Goal: Task Accomplishment & Management: Complete application form

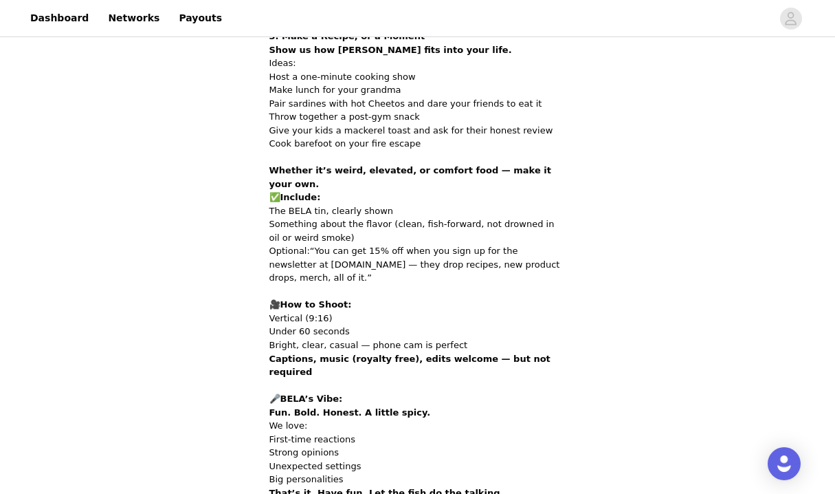
scroll to position [855, 0]
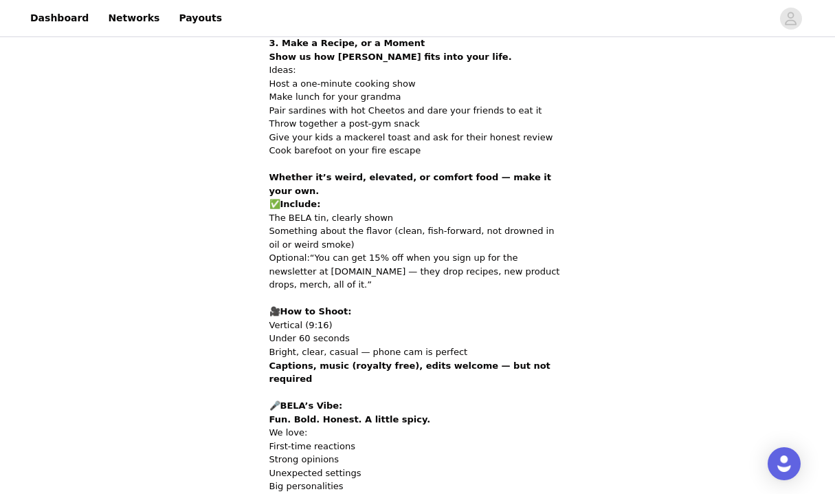
click at [726, 354] on div "Not Required: Share the love! Back Include the following in your post Hashtag i…" at bounding box center [417, 393] width 835 height 2416
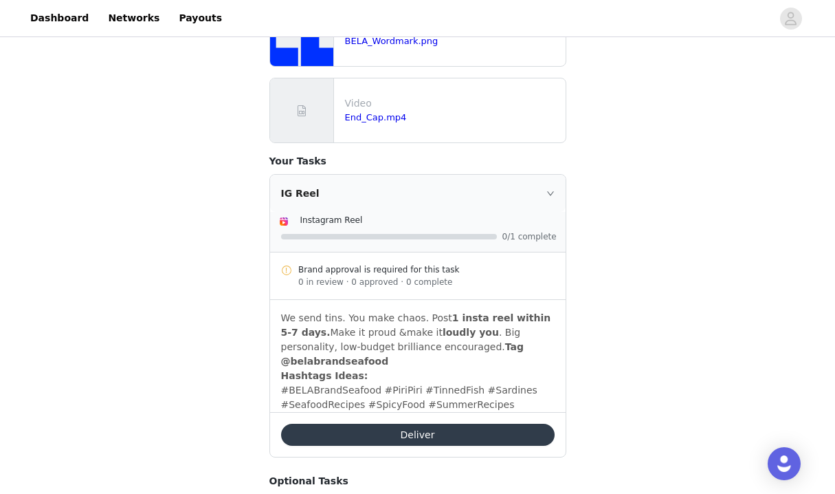
scroll to position [1646, 0]
click at [453, 424] on button "Deliver" at bounding box center [418, 435] width 274 height 22
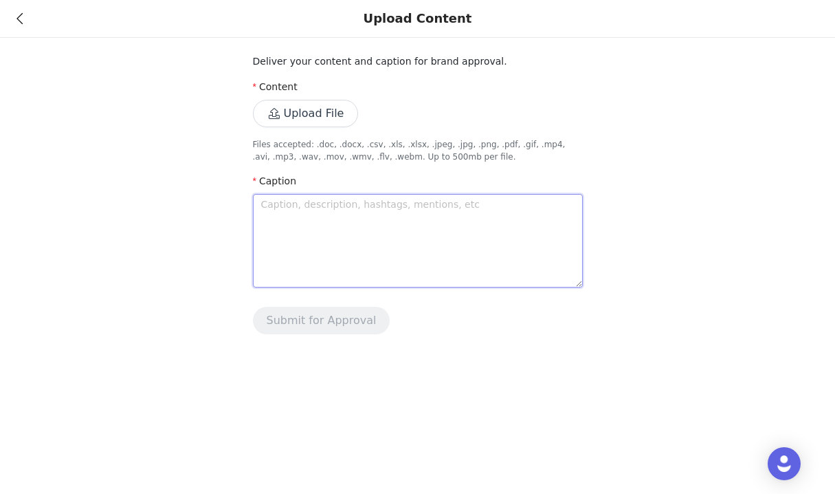
click at [318, 228] on textarea at bounding box center [418, 240] width 330 height 93
type textarea "["
type textarea "[N"
type textarea "[NO"
type textarea "[NOT"
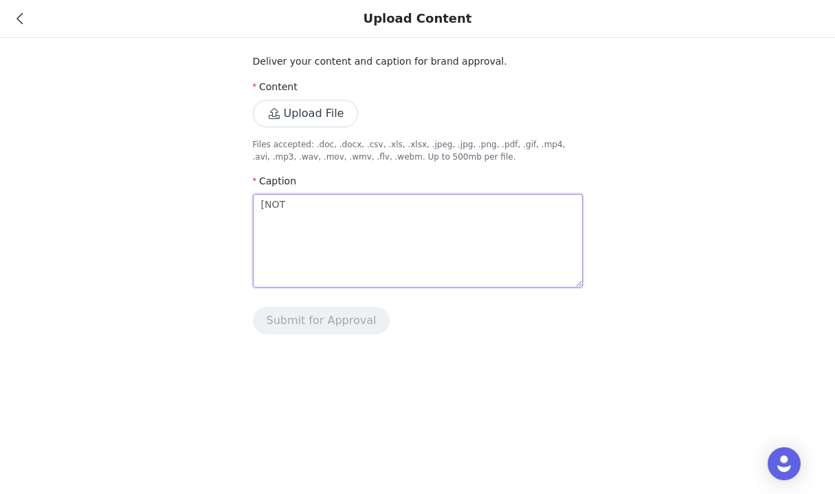
type textarea "[NOTE"
type textarea "[NOTE:"
type textarea "[NOTE: w"
type textarea "[NOTE: wi"
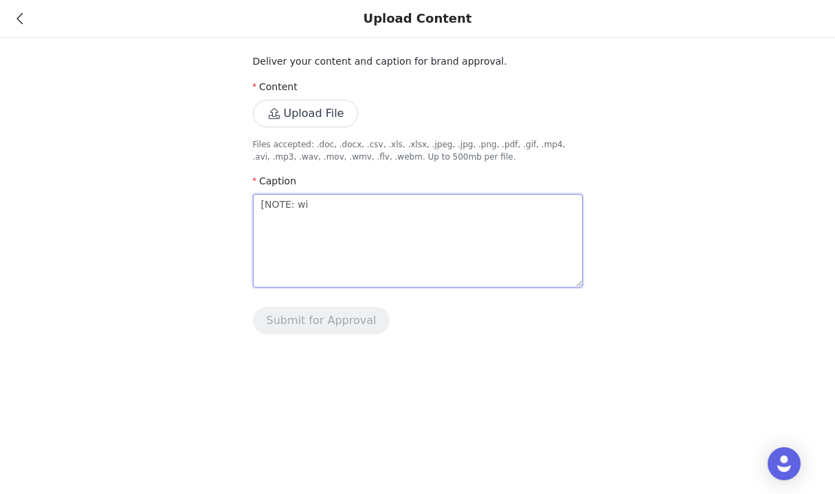
type textarea "[NOTE: wil"
type textarea "[NOTE: will"
type textarea "[NOTE: will p"
type textarea "[NOTE: [PERSON_NAME]"
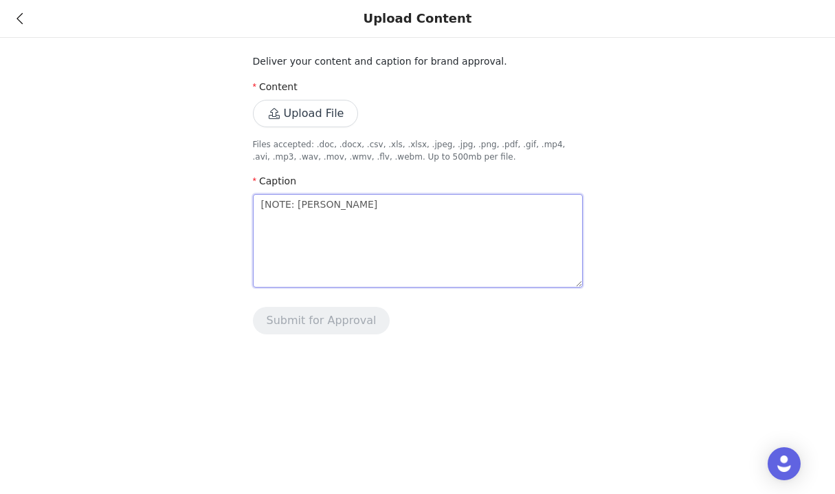
type textarea "[NOTE: will pos"
type textarea "[NOTE: will post"
type textarea "[NOTE: will post o"
type textarea "[NOTE: will post on"
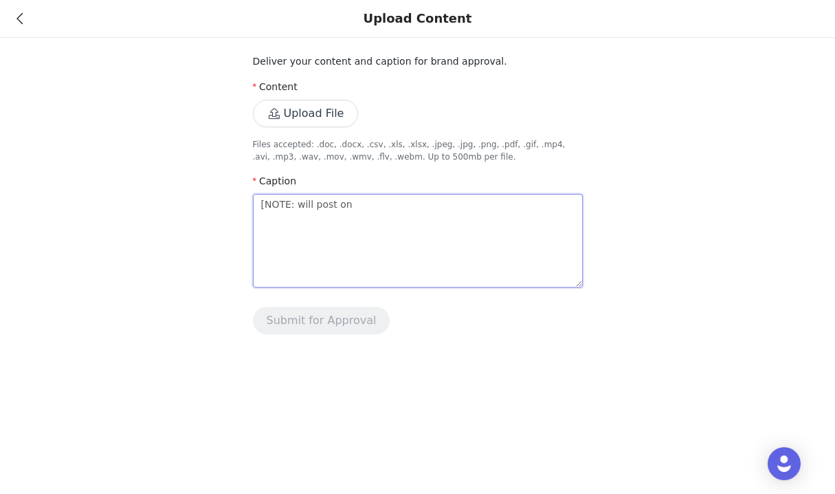
type textarea "[NOTE: will post on"
type textarea "[NOTE: will post on b"
type textarea "[NOTE: will post on bo"
type textarea "[NOTE: will post on bot"
type textarea "[NOTE: will post on both"
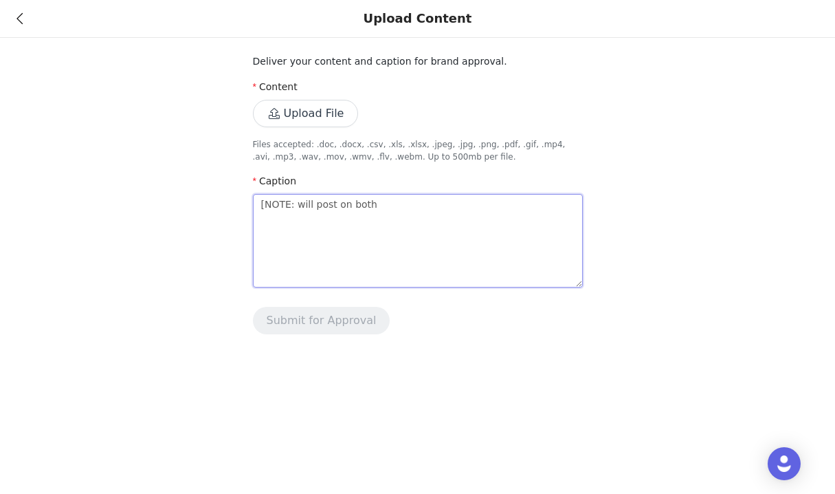
type textarea "[NOTE: will post on both"
type textarea "[NOTE: will post on both t"
type textarea "[NOTE: will post on both ti"
type textarea "[NOTE: will post on both tik"
type textarea "[NOTE: will post on both tikt"
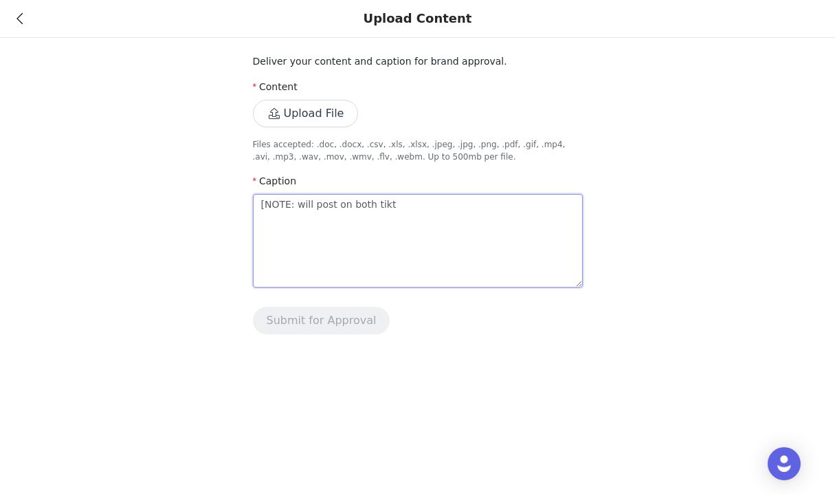
type textarea "[NOTE: will post on both tikto"
type textarea "[NOTE: will post on both tiktok"
type textarea "[NOTE: will post on both tiktok a"
type textarea "[NOTE: will post on both tiktok an"
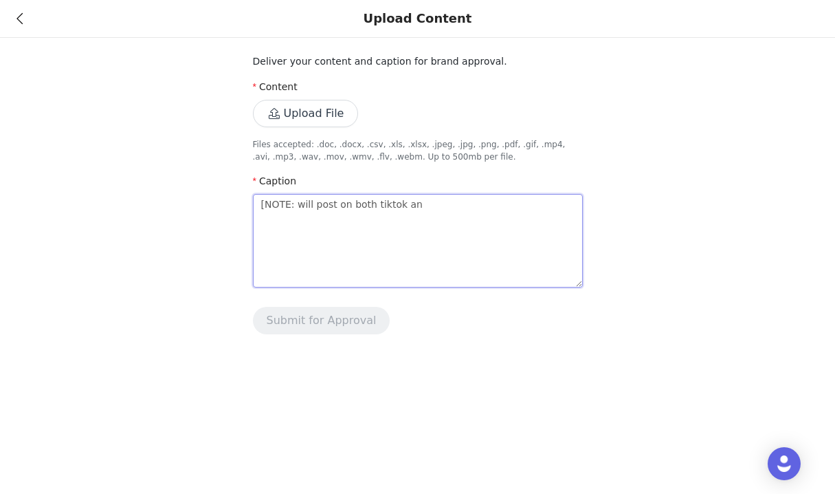
type textarea "[NOTE: will post on both tiktok and"
type textarea "[NOTE: will post on both tiktok and I"
type textarea "[NOTE: will post on both tiktok and IN"
type textarea "[NOTE: will post on both tiktok and INs"
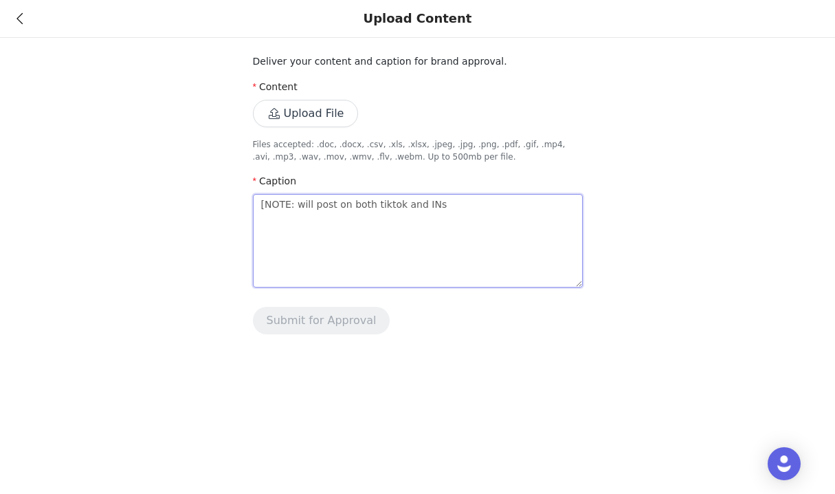
type textarea "[NOTE: will post on both tiktok and INst"
type textarea "[NOTE: will post on both tiktok and INsta"
type textarea "[NOTE: will post on both tiktok and INstag"
type textarea "[NOTE: will post on both tiktok and INsta"
type textarea "[NOTE: will post on both tiktok and INst"
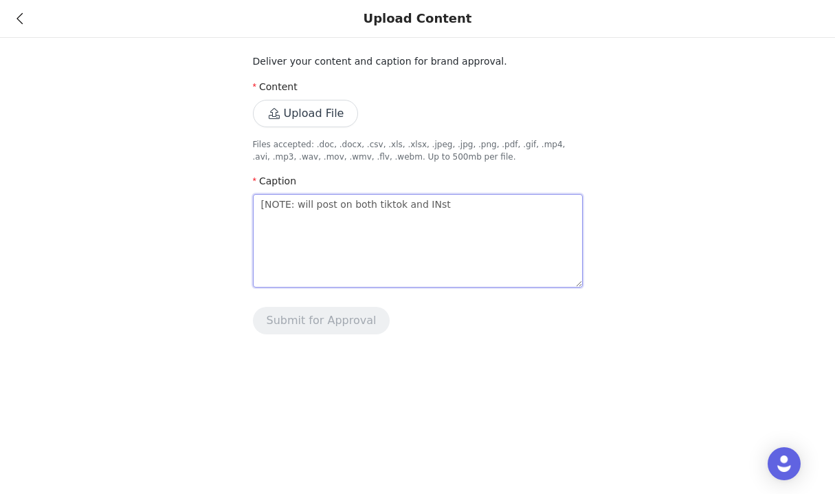
type textarea "[NOTE: will post on both tiktok and INs"
type textarea "[NOTE: will post on both tiktok and IN"
type textarea "[NOTE: will post on both tiktok and I"
type textarea "[NOTE: will post on both tiktok and"
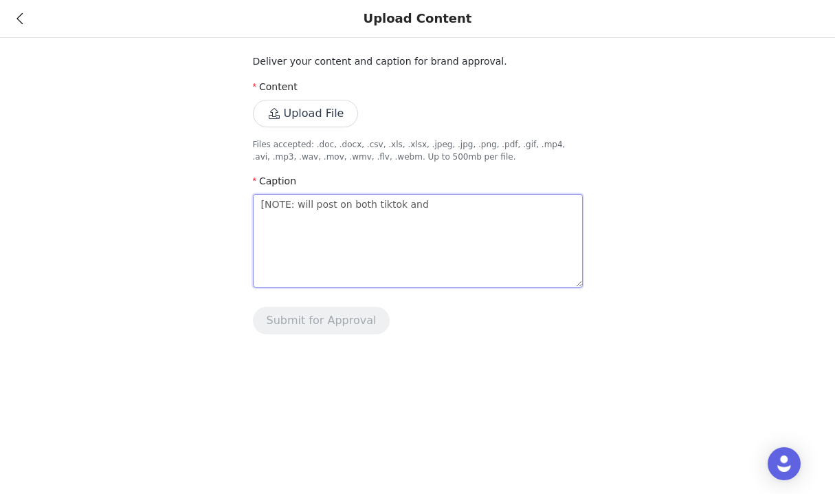
type textarea "[NOTE: will post on both tiktok and"
type textarea "[NOTE: will post on both tiktok and I"
type textarea "[NOTE: will post on both tiktok and In"
type textarea "[NOTE: will post on both tiktok and Ins"
type textarea "[NOTE: will post on both tiktok and Inst"
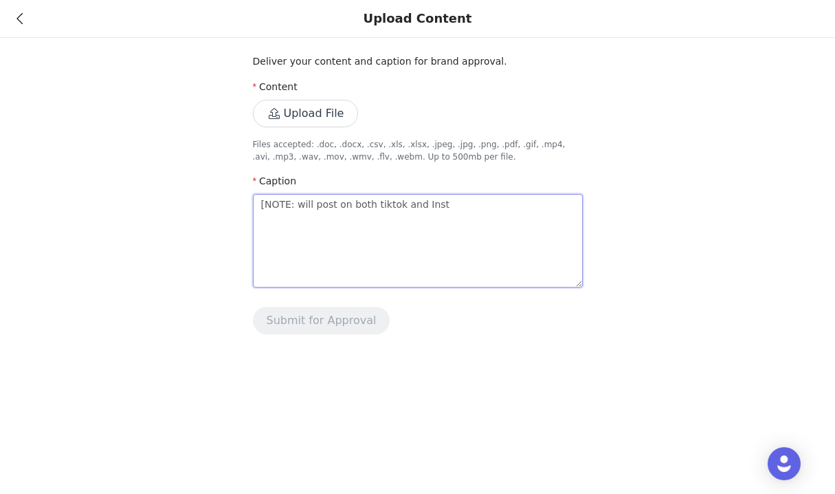
type textarea "[NOTE: will post on both tiktok and Insta"
type textarea "[NOTE: will post on both tiktok and Instag"
type textarea "[NOTE: will post on both tiktok and Instagr"
type textarea "[NOTE: will post on both tiktok and Instagra"
type textarea "[NOTE: will post on both tiktok and Instagram"
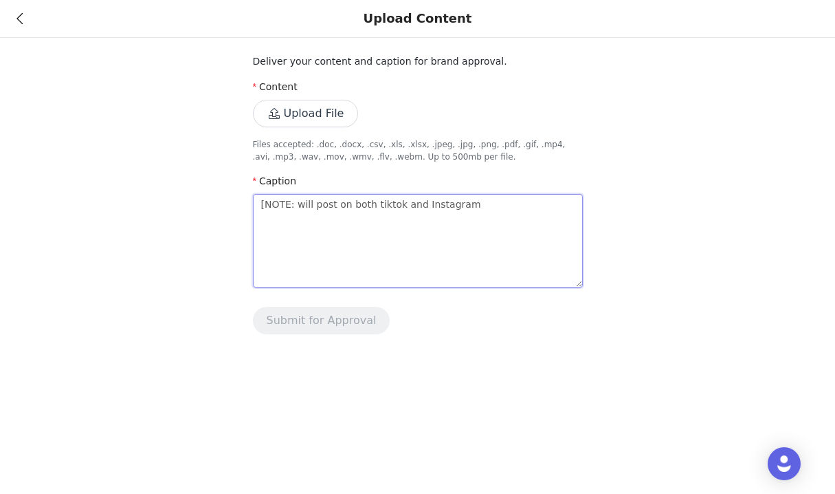
click at [375, 203] on textarea "[NOTE: will post on both tiktok and Instagram" at bounding box center [418, 240] width 330 height 93
type textarea "[NOTE: will post on both iktok and Instagram"
type textarea "[NOTE: will post on both Tiktok and Instagram"
click at [389, 204] on textarea "[NOTE: will post on both Tiktok and Instagram" at bounding box center [418, 240] width 330 height 93
type textarea "[NOTE: will post on both [PERSON_NAME] and Instagram"
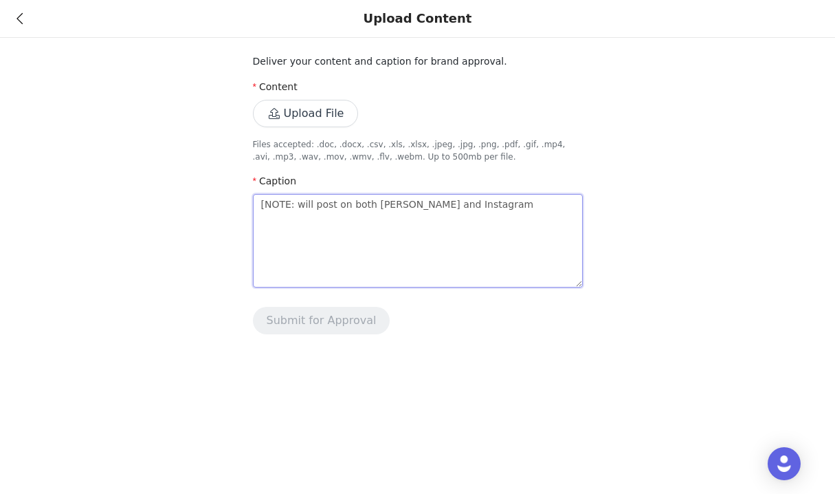
type textarea "[NOTE: will post on both TikTok and Instagram"
click at [472, 214] on textarea "[NOTE: will post on both TikTok and Instagram" at bounding box center [418, 240] width 330 height 93
type textarea "[NOTE: will post on both TikTok and Instagram."
type textarea "[NOTE: will post on both TikTok and Instagram. C"
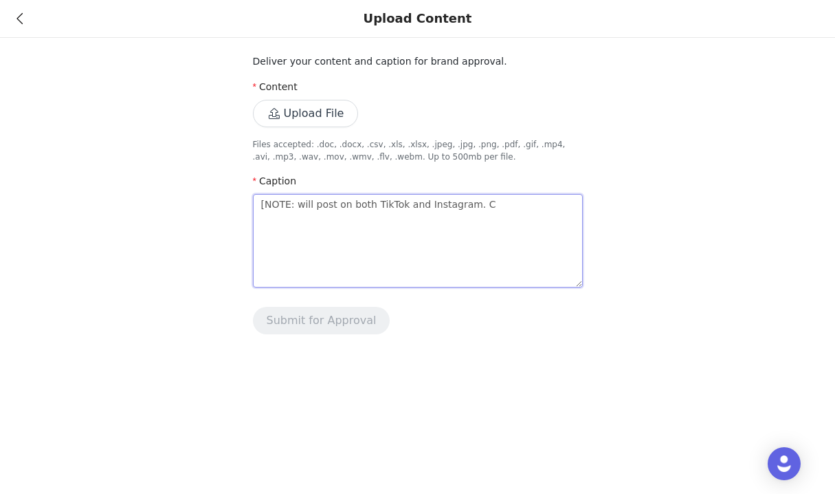
type textarea "[NOTE: will post on both TikTok and Instagram. Ca"
type textarea "[NOTE: will post on both TikTok and Instagram. Cap"
type textarea "[NOTE: will post on both TikTok and Instagram. Capt"
type textarea "[NOTE: will post on both TikTok and Instagram. Capti"
type textarea "[NOTE: will post on both TikTok and Instagram. [GEOGRAPHIC_DATA]"
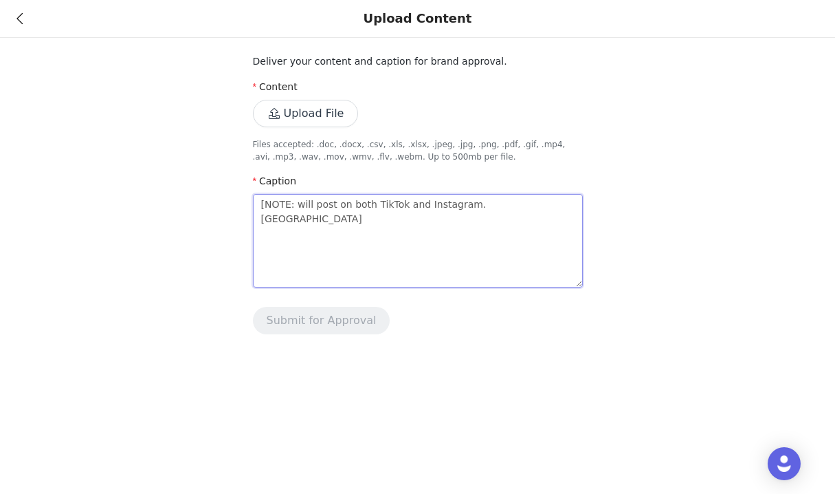
type textarea "[NOTE: will post on both TikTok and Instagram. Caption"
type textarea "[NOTE: will post on both TikTok and Instagram. Captions"
type textarea "[NOTE: will post on both TikTok and Instagram. Captions w"
type textarea "[NOTE: will post on both TikTok and Instagram. Captions wi"
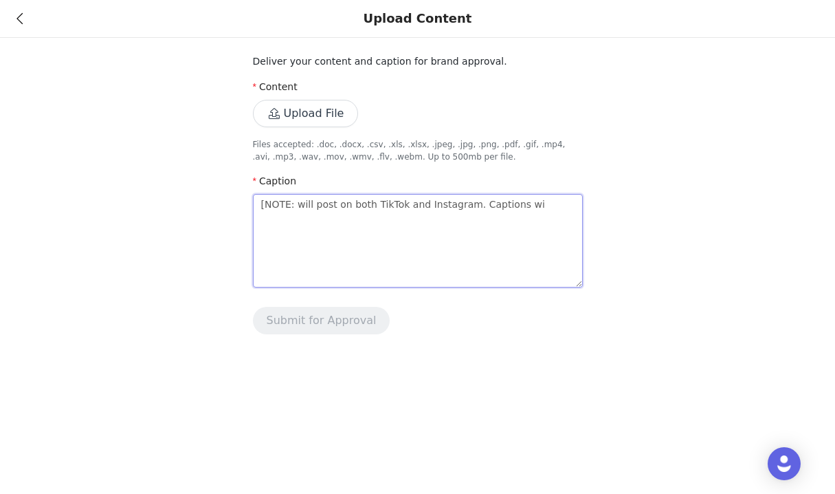
type textarea "[NOTE: will post on both TikTok and Instagram. Captions wil"
type textarea "[NOTE: will post on both TikTok and Instagram. Captions will"
type textarea "[NOTE: will post on both TikTok and Instagram. Captions will a"
type textarea "[NOTE: will post on both TikTok and Instagram. Captions will al"
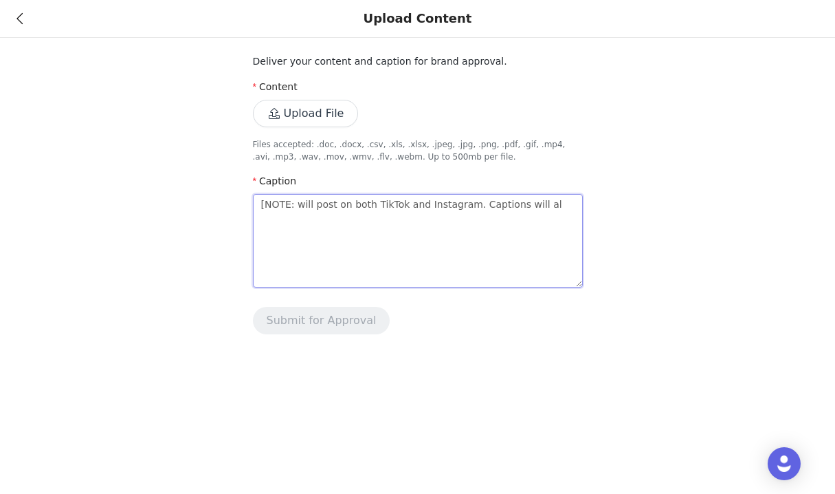
type textarea "[NOTE: will post on both TikTok and Instagram. Captions will als"
type textarea "[NOTE: will post on both TikTok and Instagram. Captions will also"
type textarea "[NOTE: will post on both TikTok and Instagram. Captions will also b"
type textarea "[NOTE: will post on both TikTok and Instagram. Captions will also be"
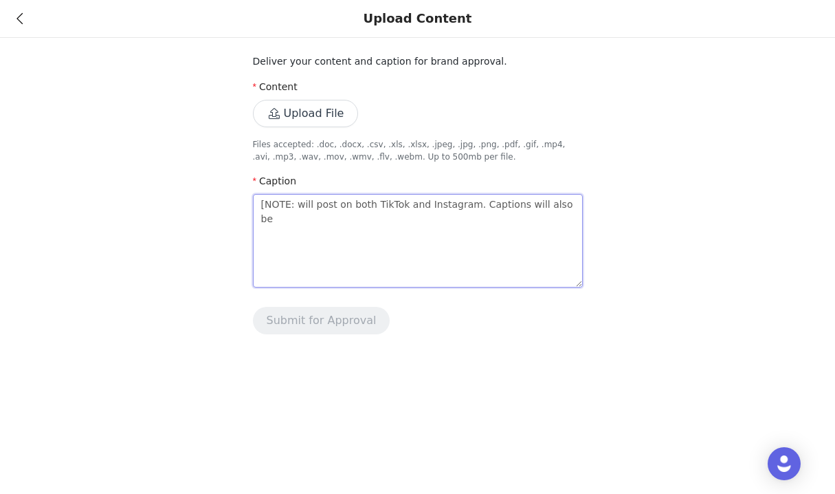
type textarea "[NOTE: will post on both TikTok and Instagram. Captions will also be"
type textarea "[NOTE: will post on both TikTok and Instagram. Captions will also be a"
type textarea "[NOTE: will post on both TikTok and Instagram. Captions will also be al"
type textarea "[NOTE: will post on both TikTok and Instagram. Captions will also be a"
type textarea "[NOTE: will post on both TikTok and Instagram. Captions will also be ad"
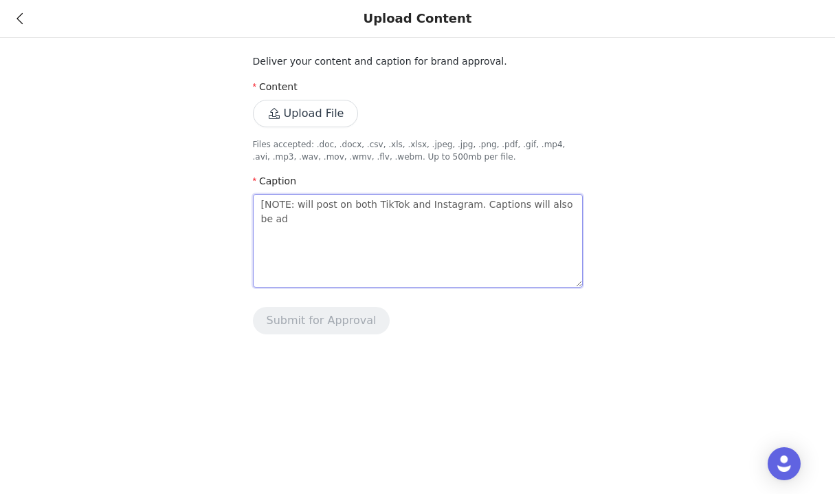
type textarea "[NOTE: will post on both TikTok and Instagram. Captions will also be add"
type textarea "[NOTE: will post on both TikTok and Instagram. Captions will also be adde"
type textarea "[NOTE: will post on both TikTok and Instagram. Captions will also be added"
type textarea "[NOTE: will post on both TikTok and Instagram. Captions will also be added."
type textarea "[NOTE: will post on both TikTok and Instagram. Captions will also be added.]"
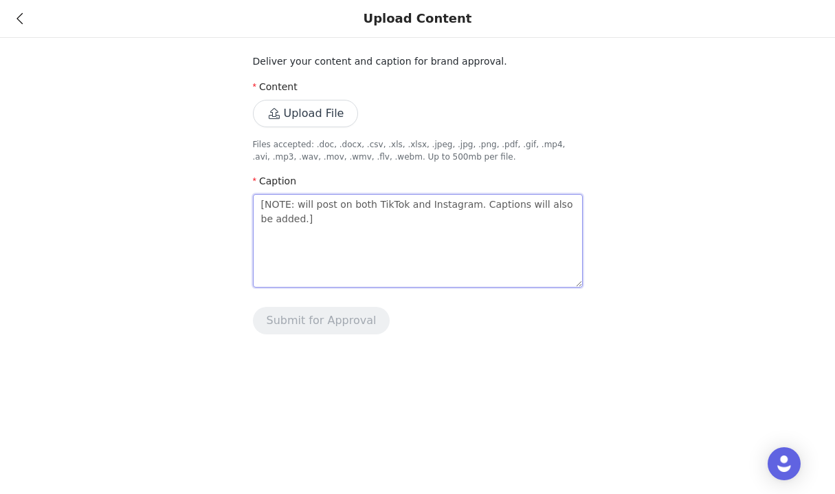
click at [301, 204] on textarea "[NOTE: will post on both TikTok and Instagram. Captions will also be added.]" at bounding box center [418, 240] width 330 height 93
type textarea "[NOTE: ill post on both TikTok and Instagram. Captions will also be added.]"
type textarea "[NOTE: Will post on both TikTok and Instagram. Captions will also be added.]"
drag, startPoint x: 328, startPoint y: 220, endPoint x: 37, endPoint y: 263, distance: 293.9
click at [60, 259] on div "Deliver your content and caption for brand approval. Content Upload File Files …" at bounding box center [417, 175] width 835 height 351
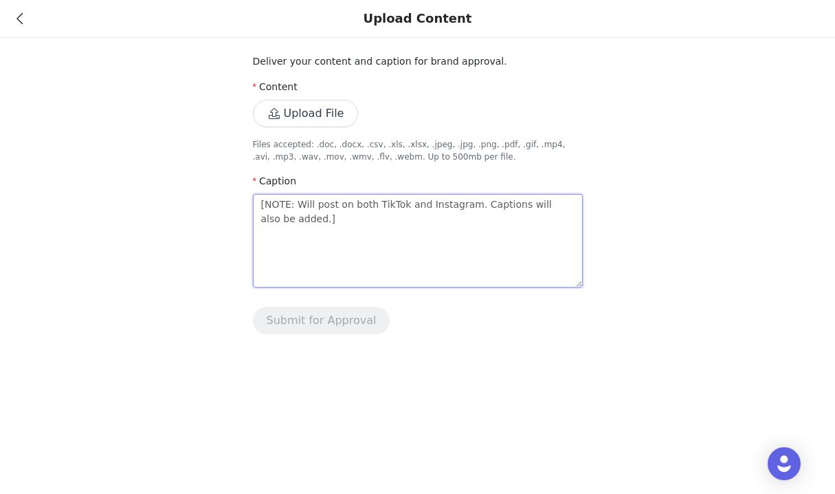
type textarea "[NOTE: Will post on both TikTok and Instagram. Captions will also be added.]"
click at [295, 114] on button "Upload File" at bounding box center [306, 113] width 106 height 27
click at [344, 147] on p "Files accepted: .doc, .docx, .csv, .xls, .xlsx, .jpeg, .jpg, .png, .pdf, .gif, …" at bounding box center [418, 150] width 330 height 25
click at [338, 203] on textarea "[NOTE: Will post on both TikTok and Instagram. Captions will also be added.]" at bounding box center [418, 240] width 330 height 93
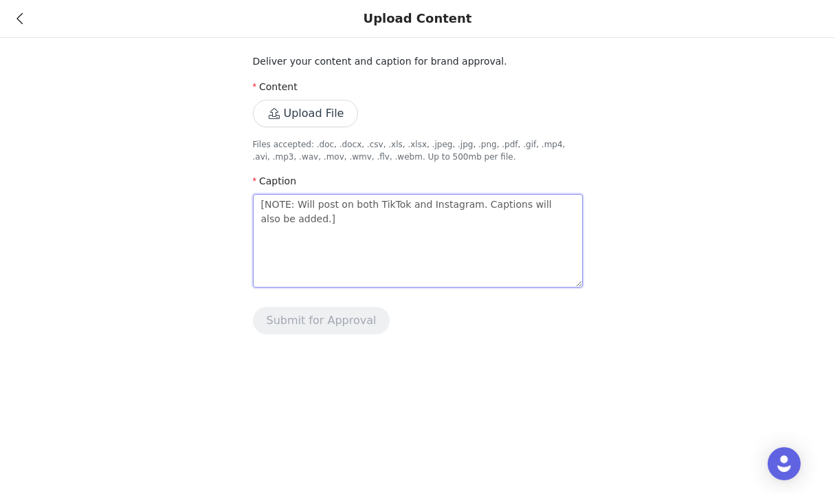
click at [338, 203] on textarea "[NOTE: Will post on both TikTok and Instagram. Captions will also be added.]" at bounding box center [418, 240] width 330 height 93
click at [21, 15] on icon at bounding box center [19, 19] width 6 height 10
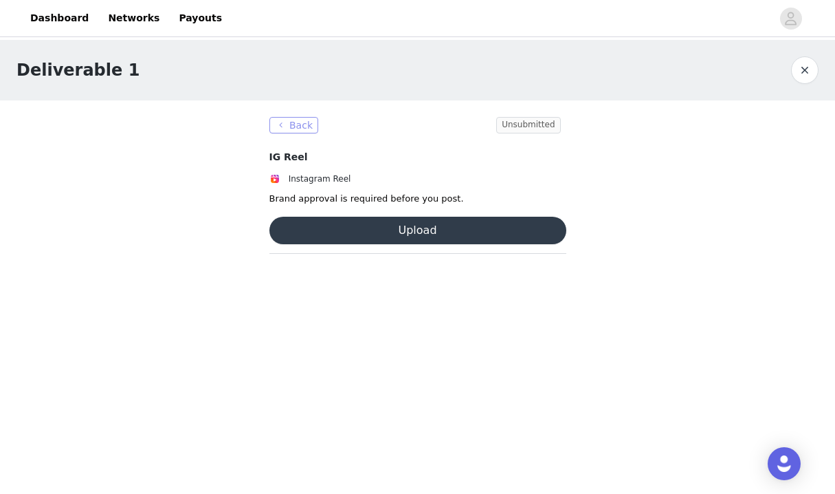
click at [292, 122] on button "Back" at bounding box center [293, 125] width 49 height 16
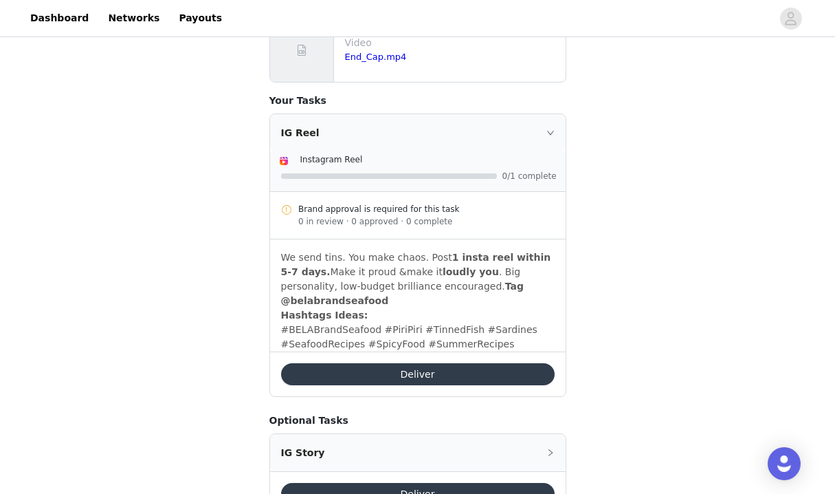
scroll to position [1707, 0]
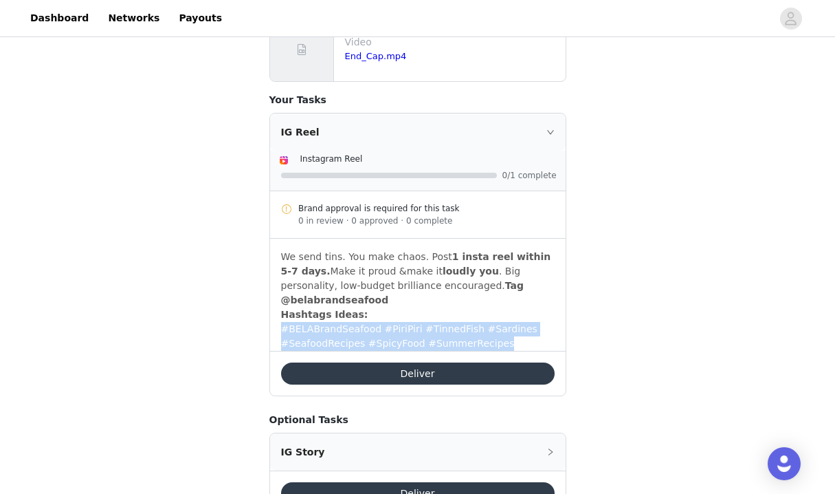
drag, startPoint x: 500, startPoint y: 261, endPoint x: 273, endPoint y: 242, distance: 228.3
click at [273, 242] on div "We send tins. You make chaos. Post 1 insta reel within 5-7 days. Make it proud …" at bounding box center [418, 295] width 296 height 112
copy p "#BELABrandSeafood #PiriPiri #TinnedFish #Sardines #SeafoodRecipes #SpicyFood #S…"
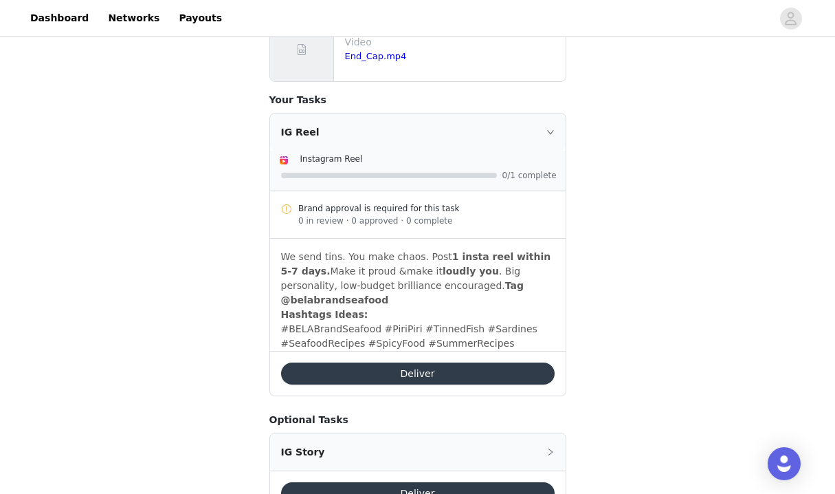
click at [417, 250] on p "We send tins. You make chaos. Post 1 insta reel within 5-7 days. Make it proud …" at bounding box center [418, 279] width 274 height 58
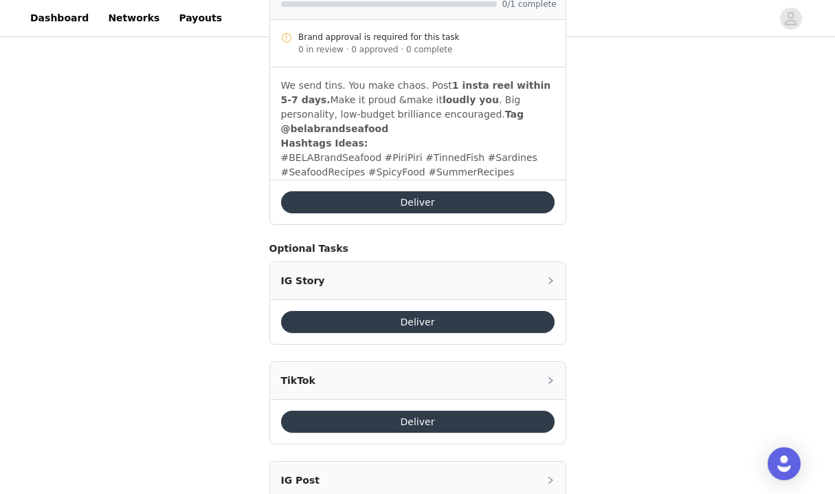
scroll to position [1778, 0]
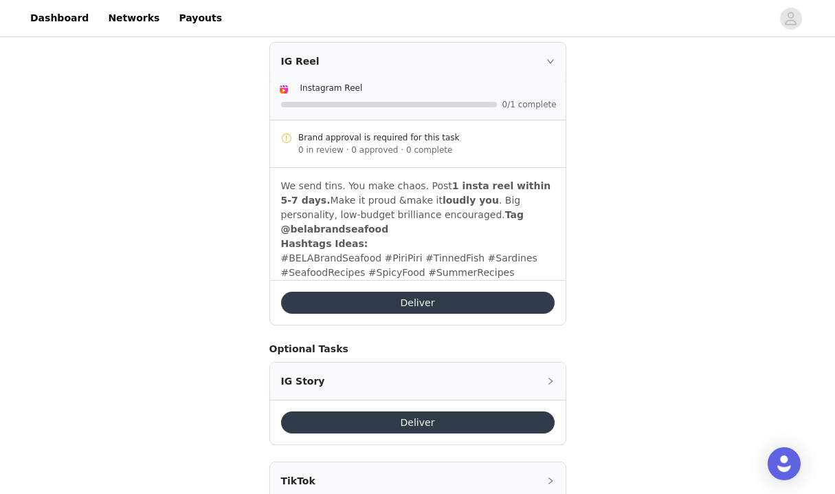
click at [447, 251] on p "#BELABrandSeafood #PiriPiri #TinnedFish #Sardines #SeafoodRecipes #SpicyFood #S…" at bounding box center [418, 265] width 274 height 29
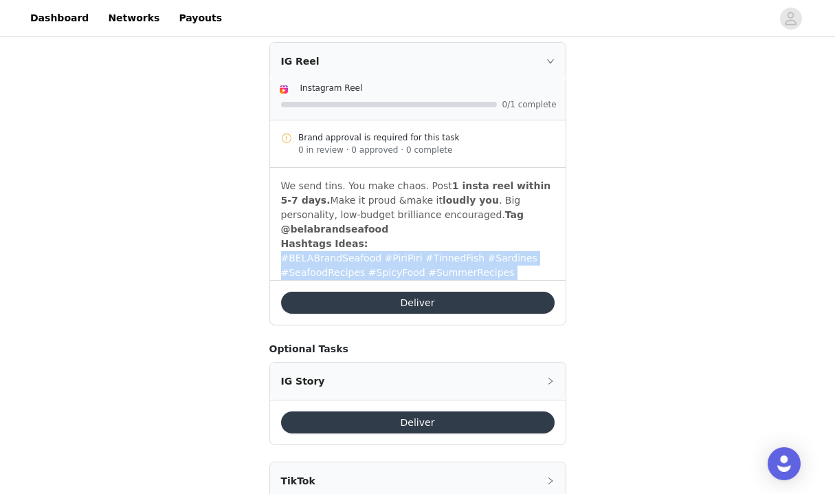
click at [447, 251] on p "#BELABrandSeafood #PiriPiri #TinnedFish #Sardines #SeafoodRecipes #SpicyFood #S…" at bounding box center [418, 265] width 274 height 29
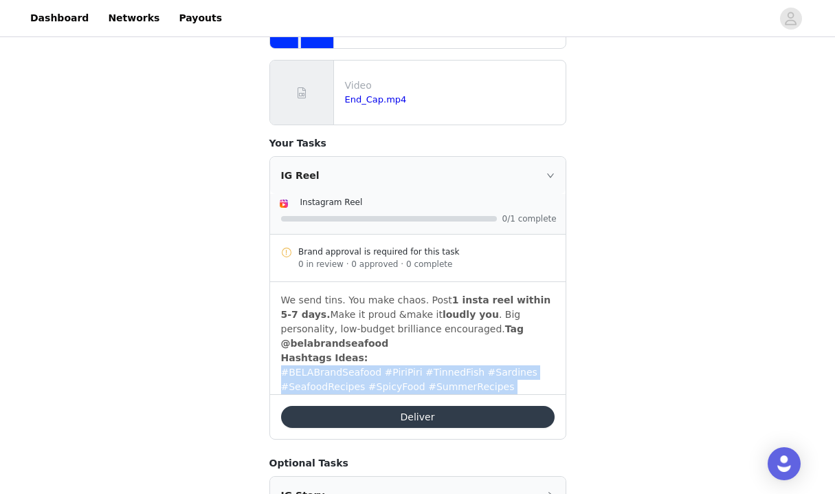
scroll to position [1688, 0]
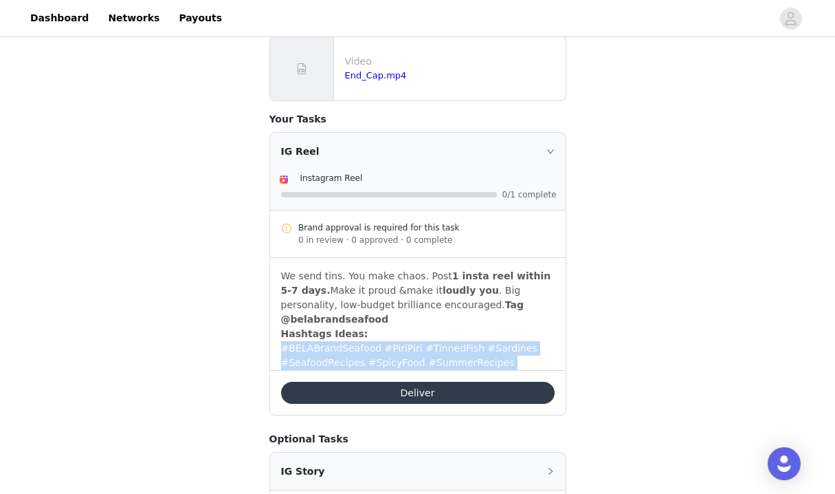
click at [394, 382] on button "Deliver" at bounding box center [418, 393] width 274 height 22
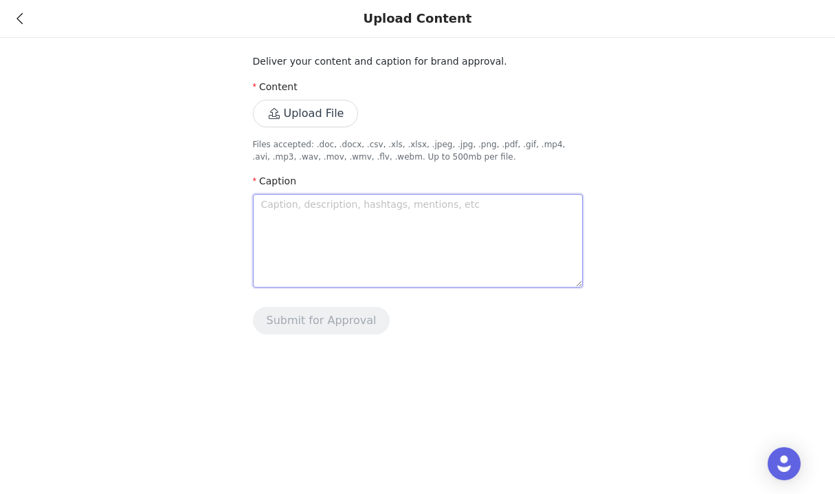
click at [333, 212] on textarea at bounding box center [418, 240] width 330 height 93
paste textarea "onigiri delivery service with the help of @belabrandseafood! from [GEOGRAPHIC_D…"
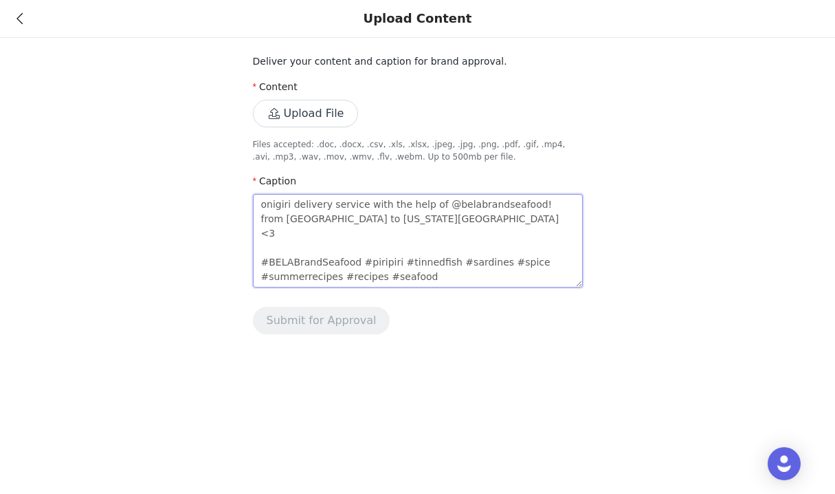
type textarea "onigiri delivery service with the help of @belabrandseafood! from [GEOGRAPHIC_D…"
paste textarea "[NOTE: Will post on both TikTok and Instagram. Closed captions will also be add…"
drag, startPoint x: 459, startPoint y: 265, endPoint x: 219, endPoint y: 194, distance: 250.8
click at [220, 195] on div "Deliver your content and caption for brand approval. Content Upload File Files …" at bounding box center [417, 175] width 835 height 351
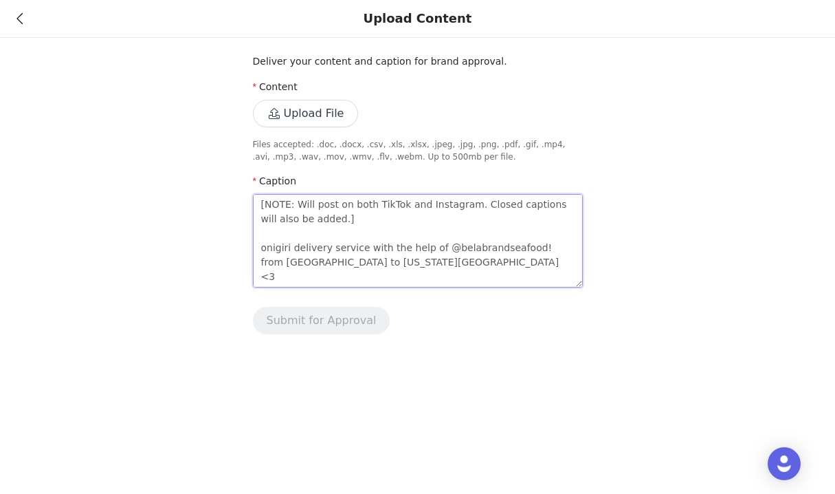
scroll to position [29, 0]
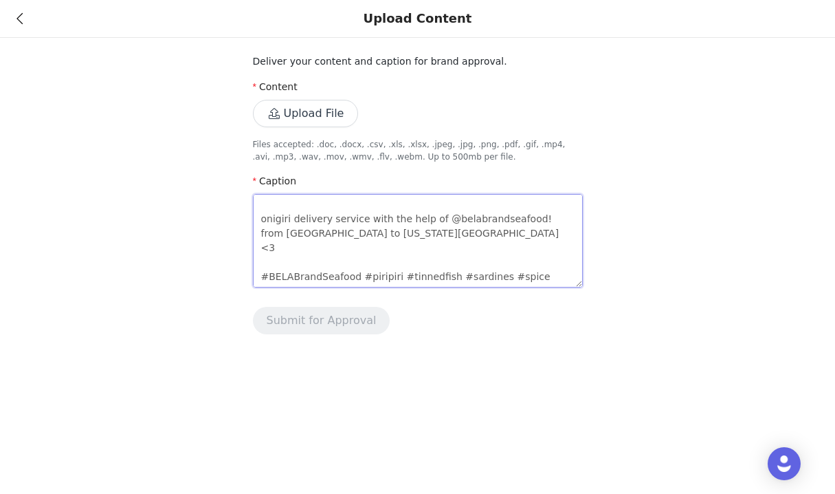
click at [443, 276] on textarea "[NOTE: Will post on both TikTok and Instagram. Closed captions will also be add…" at bounding box center [418, 240] width 330 height 93
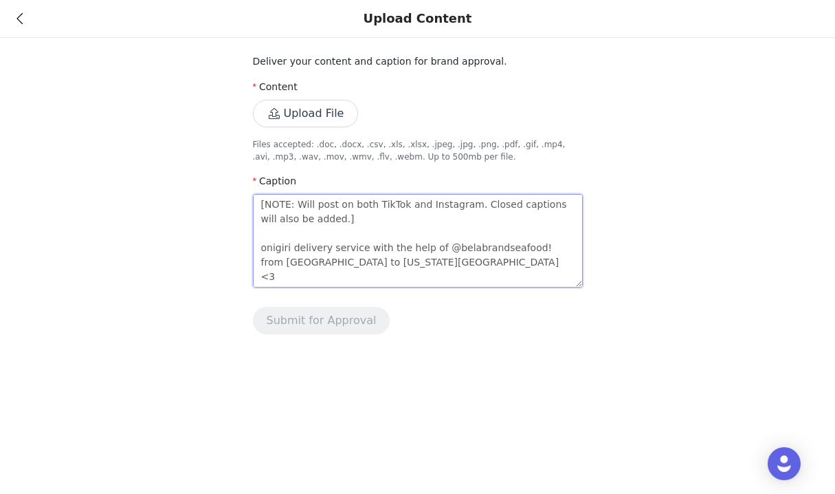
click at [424, 221] on textarea "[NOTE: Will post on both TikTok and Instagram. Closed captions will also be add…" at bounding box center [418, 240] width 330 height 93
click at [309, 118] on button "Upload File" at bounding box center [306, 113] width 106 height 27
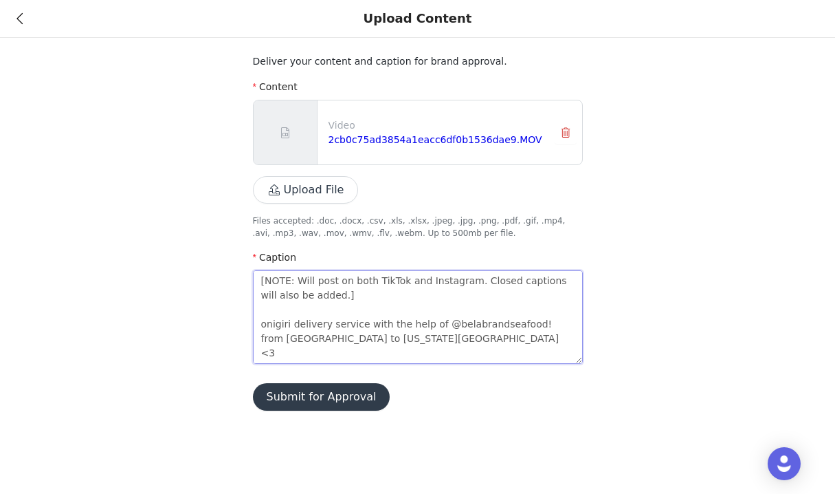
click at [464, 278] on textarea "[NOTE: Will post on both TikTok and Instagram. Closed captions will also be add…" at bounding box center [418, 316] width 330 height 93
click at [485, 292] on textarea "[NOTE: Will post on both TikTok and Instagram once approved. Closed captions wi…" at bounding box center [418, 316] width 330 height 93
click at [314, 392] on button "Submit for Approval" at bounding box center [321, 396] width 137 height 27
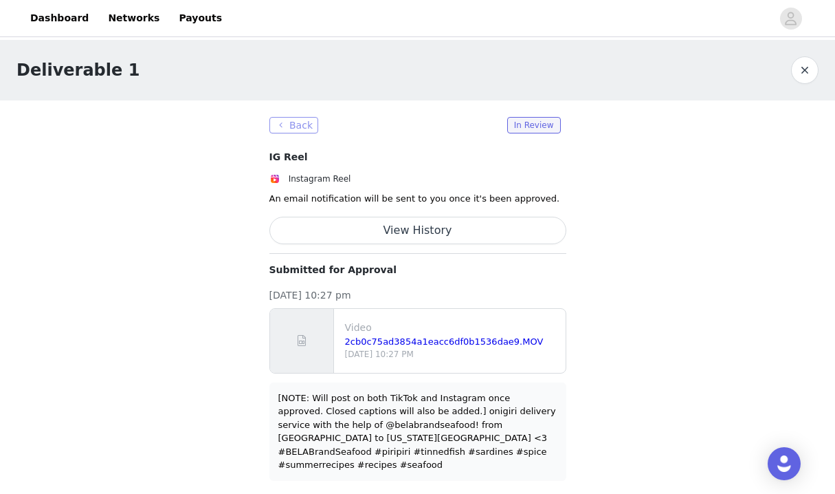
click at [300, 126] on button "Back" at bounding box center [293, 125] width 49 height 16
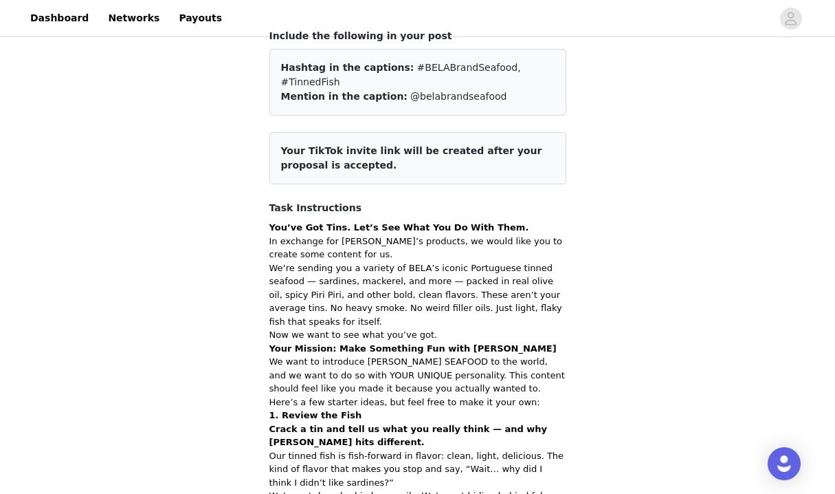
scroll to position [110, 0]
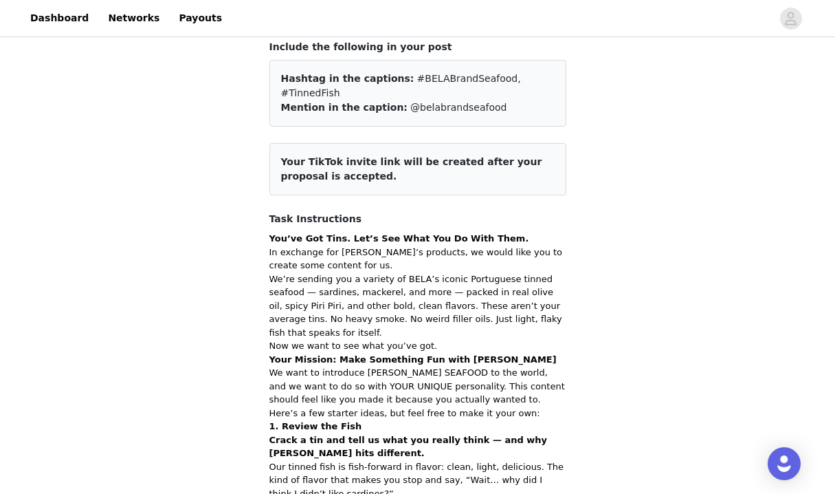
drag, startPoint x: 349, startPoint y: 165, endPoint x: 296, endPoint y: 202, distance: 64.6
click at [287, 171] on article "Your TikTok invite link will be created after your proposal is accepted." at bounding box center [417, 169] width 297 height 52
drag, startPoint x: 342, startPoint y: 153, endPoint x: 271, endPoint y: 141, distance: 71.9
click at [269, 143] on article "Your TikTok invite link will be created after your proposal is accepted." at bounding box center [417, 169] width 297 height 52
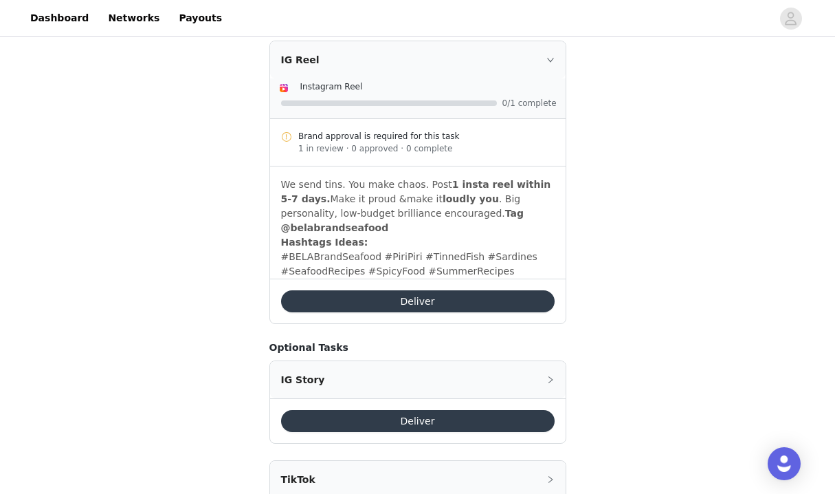
scroll to position [1869, 0]
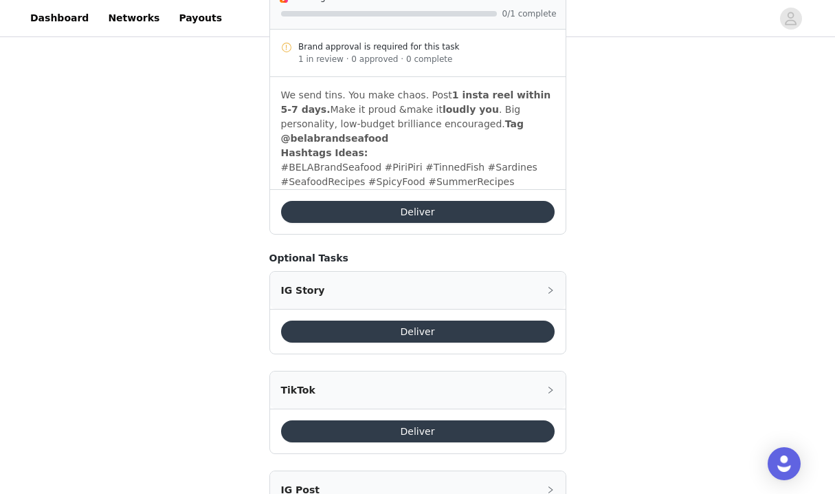
click at [344, 420] on button "Deliver" at bounding box center [418, 431] width 274 height 22
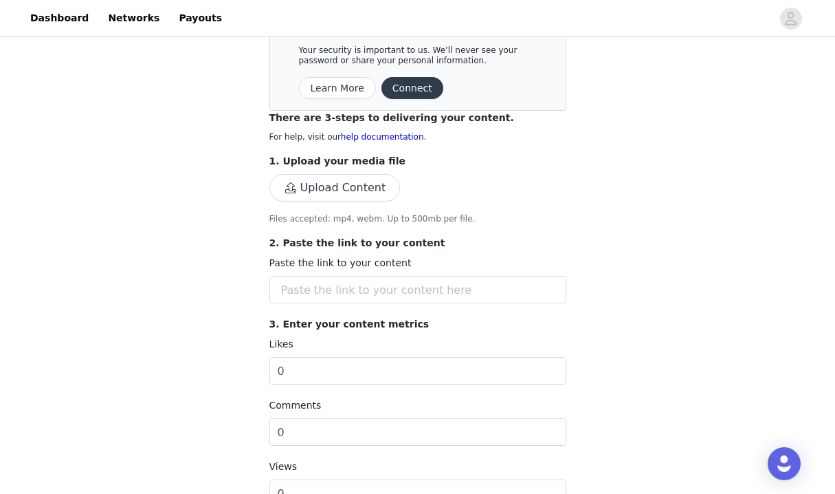
scroll to position [14, 0]
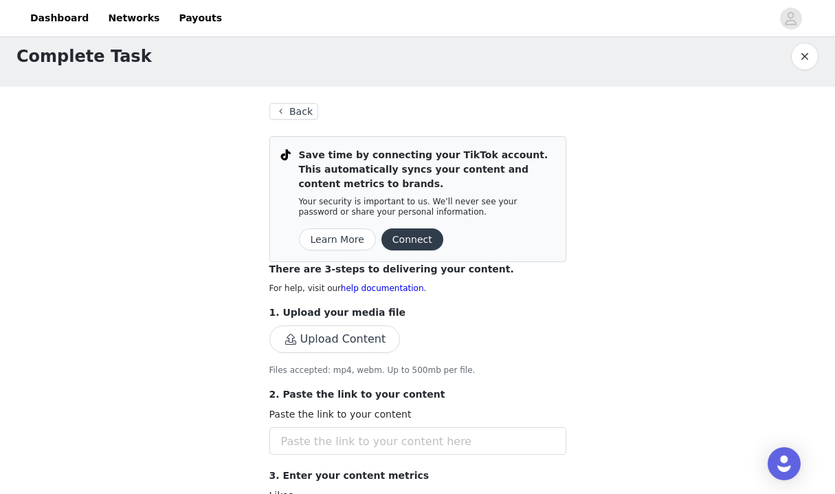
click at [408, 238] on button "Connect" at bounding box center [413, 239] width 62 height 22
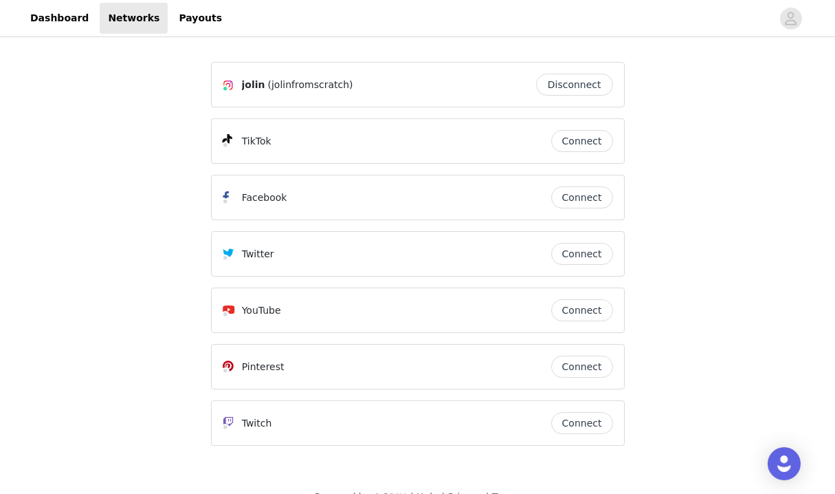
click at [559, 144] on button "Connect" at bounding box center [582, 141] width 62 height 22
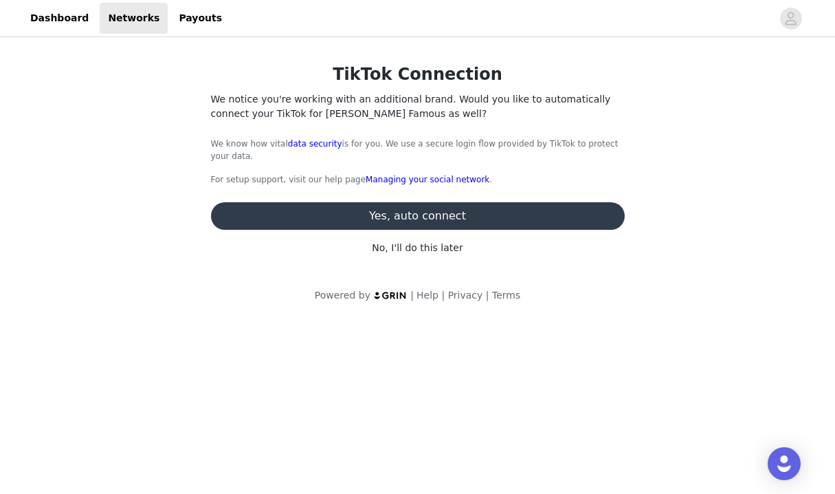
drag, startPoint x: 278, startPoint y: 118, endPoint x: 406, endPoint y: 122, distance: 127.9
click at [405, 122] on div "TikTok Connection We notice you're working with an additional brand. Would you …" at bounding box center [418, 158] width 414 height 193
click at [411, 249] on p "No, I'll do this later" at bounding box center [418, 248] width 414 height 14
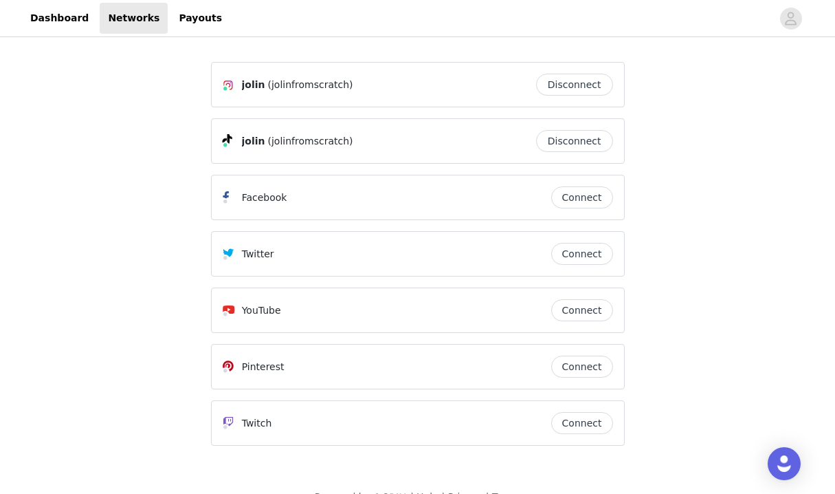
scroll to position [27, 0]
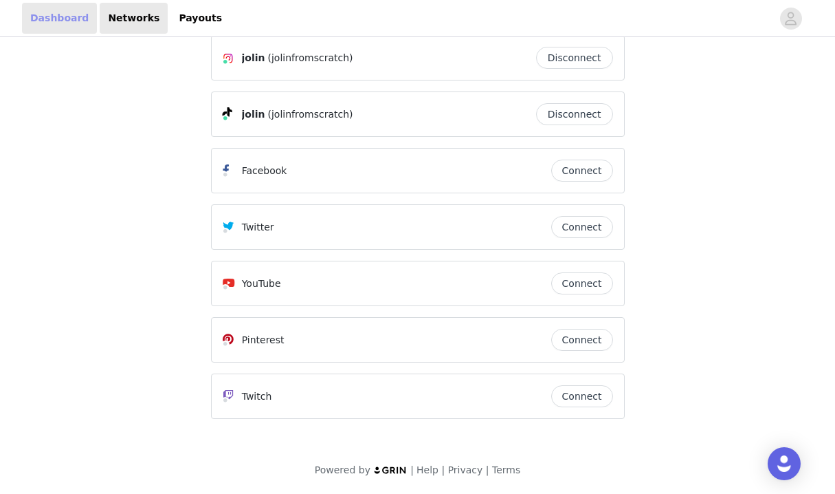
click at [49, 26] on link "Dashboard" at bounding box center [59, 18] width 75 height 31
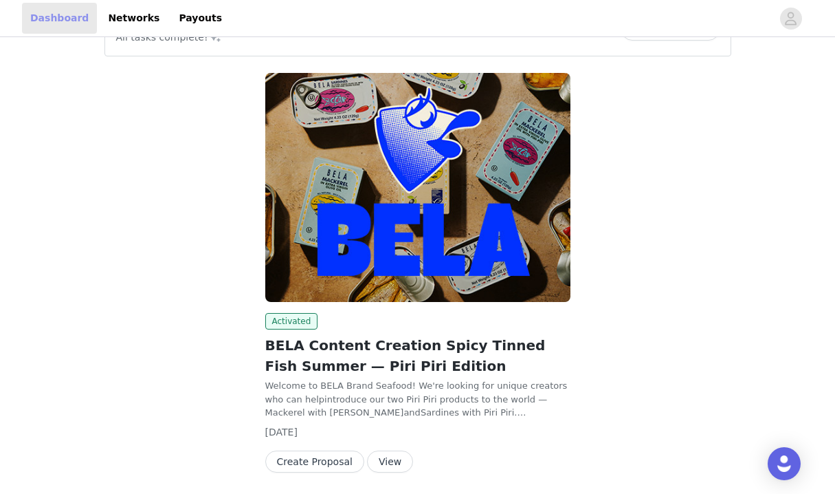
scroll to position [96, 0]
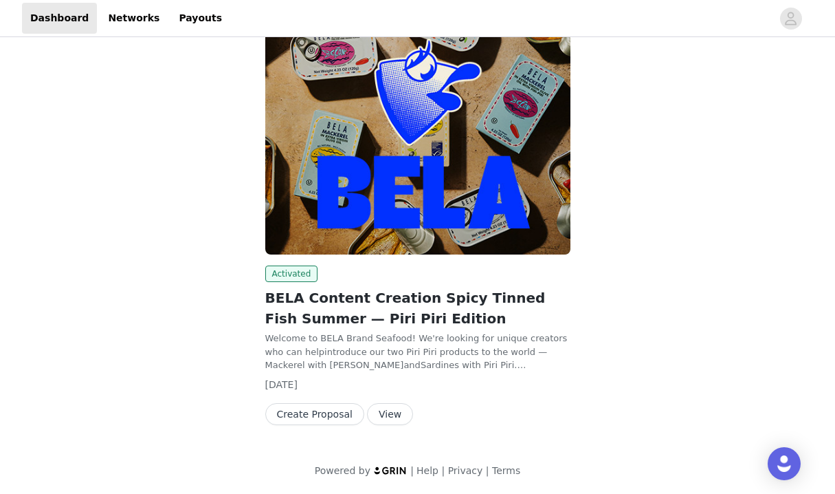
click at [393, 410] on button "View" at bounding box center [390, 414] width 46 height 22
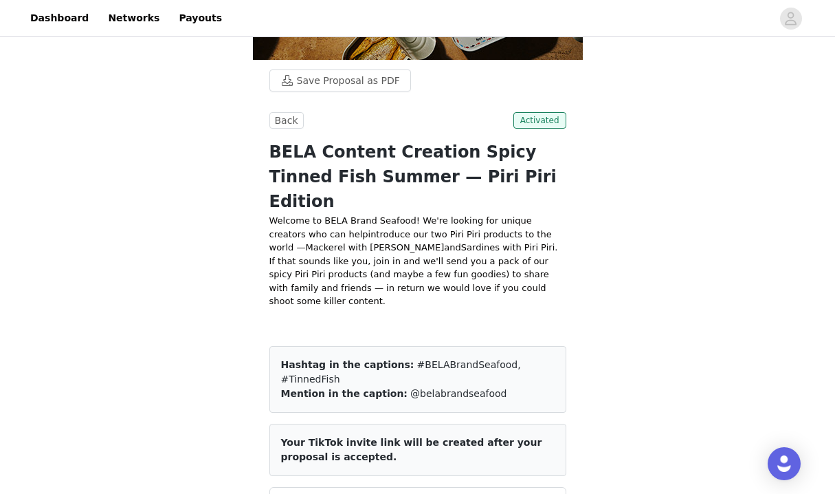
scroll to position [477, 0]
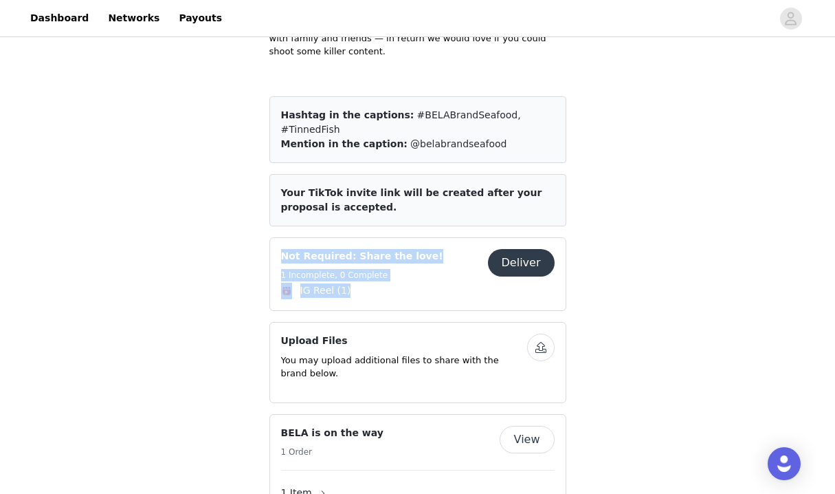
drag, startPoint x: 377, startPoint y: 250, endPoint x: 267, endPoint y: 212, distance: 115.9
click at [267, 212] on section "Save Proposal as PDF Back Activated BELA Content Creation Spicy Tinned Fish Sum…" at bounding box center [418, 482] width 330 height 1345
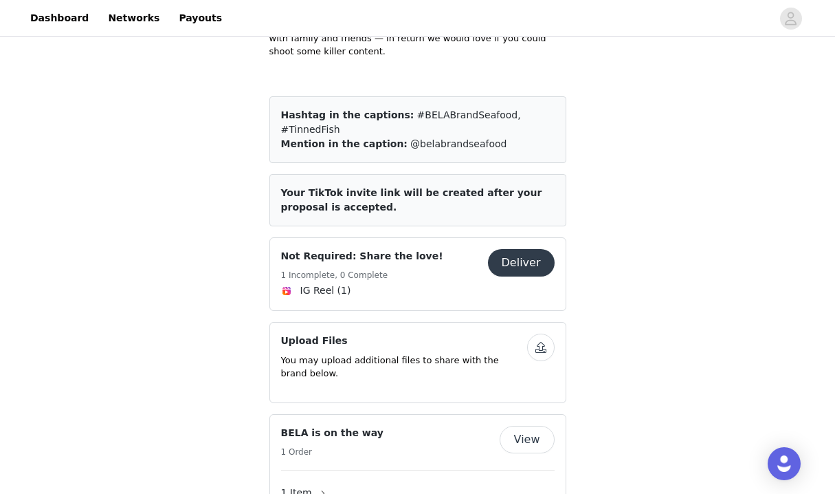
click at [361, 269] on h5 "1 Incomplete, 0 Complete" at bounding box center [362, 275] width 162 height 12
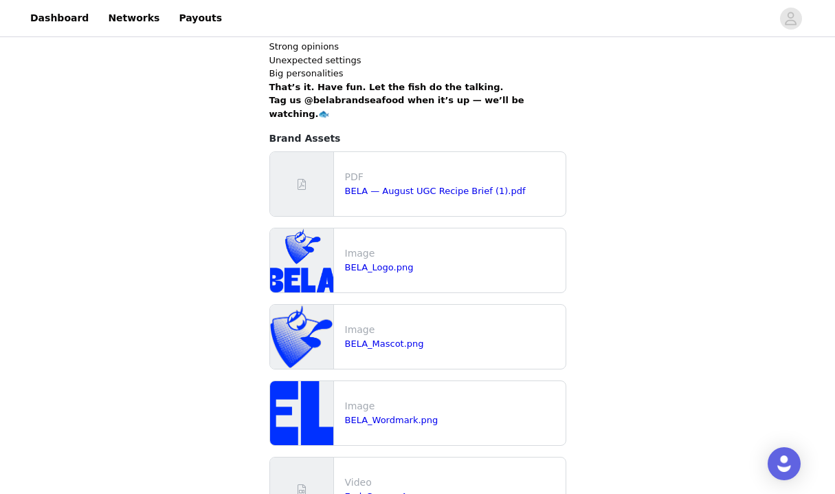
scroll to position [1686, 0]
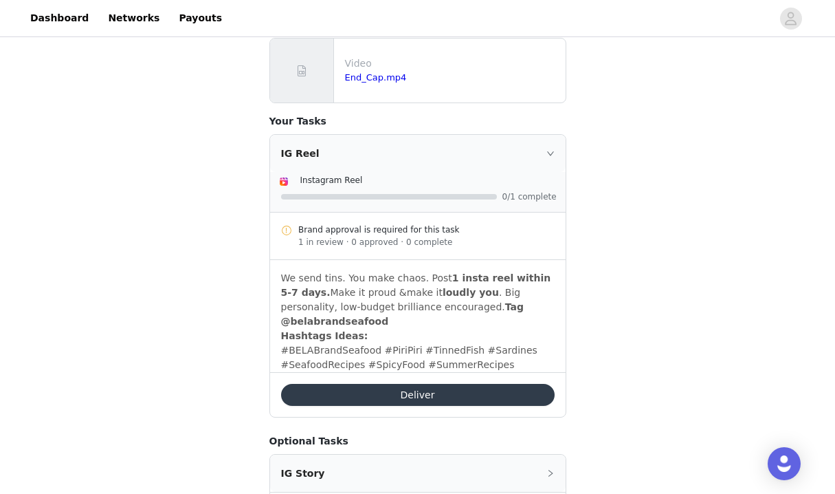
click at [475, 384] on button "Deliver" at bounding box center [418, 395] width 274 height 22
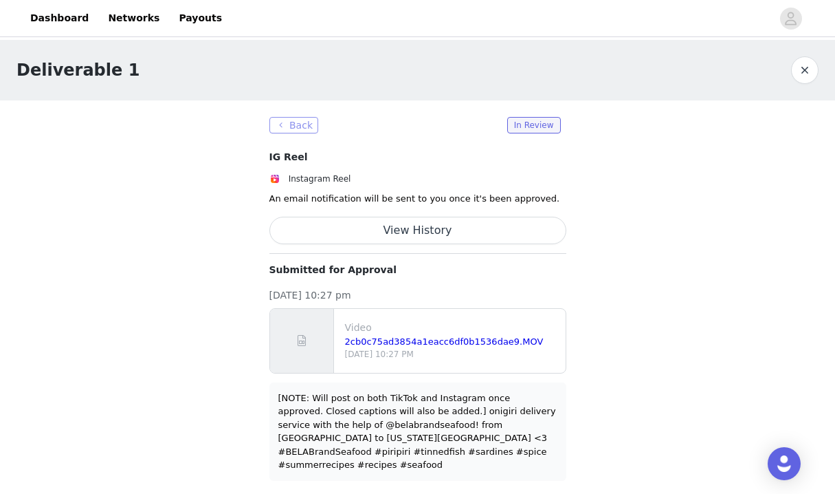
click at [300, 122] on button "Back" at bounding box center [293, 125] width 49 height 16
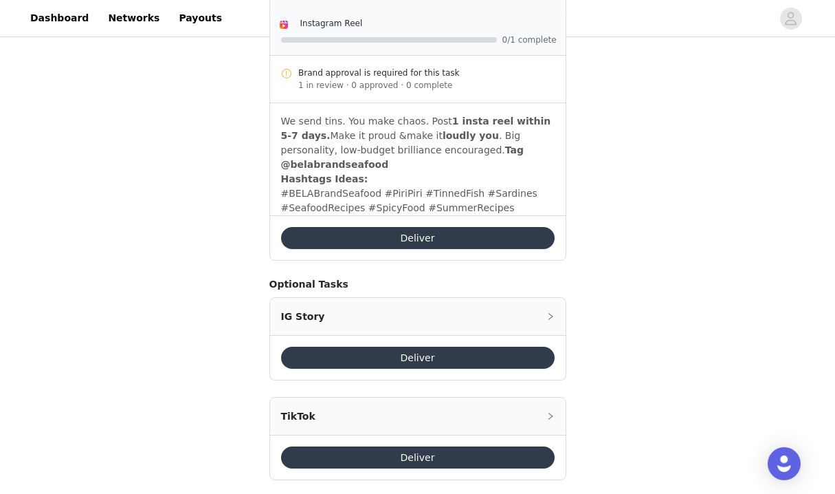
scroll to position [1851, 0]
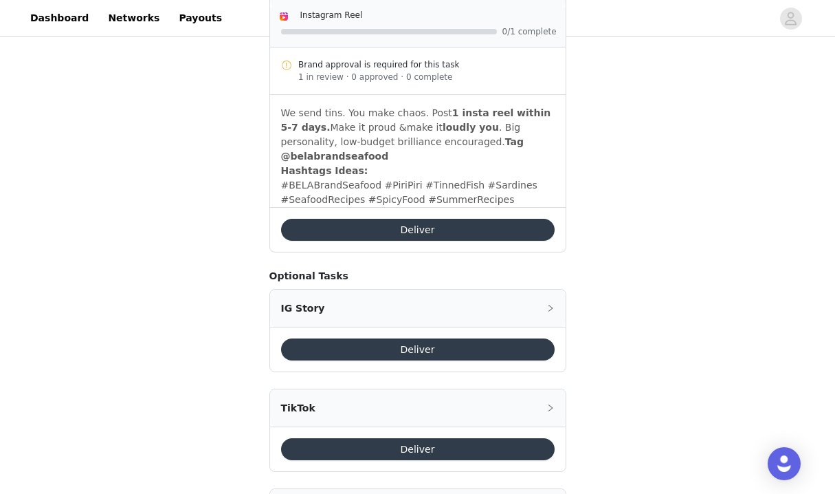
click at [366, 438] on button "Deliver" at bounding box center [418, 449] width 274 height 22
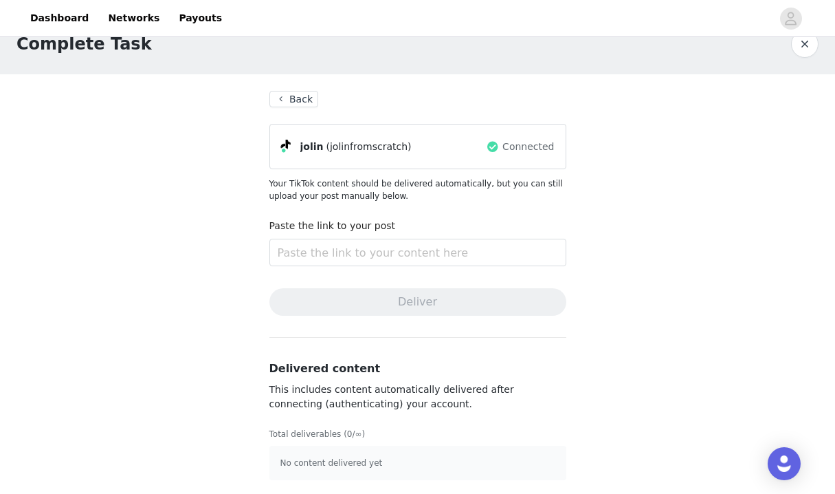
scroll to position [29, 0]
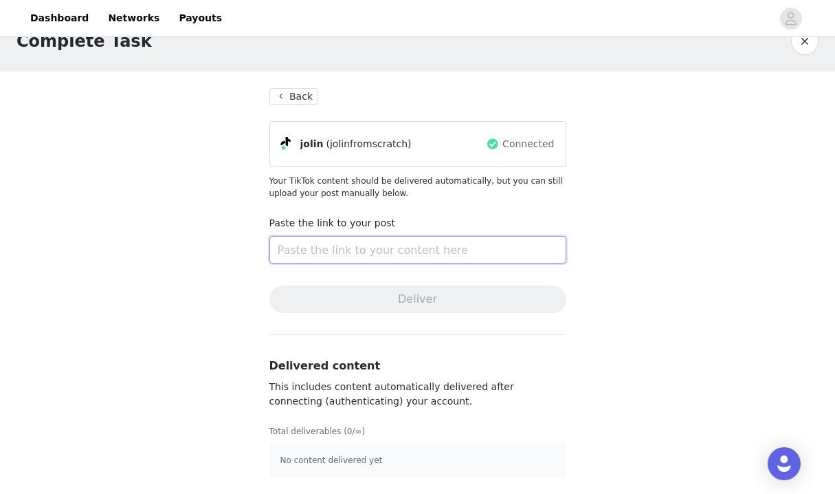
click at [396, 252] on input "text" at bounding box center [417, 249] width 297 height 27
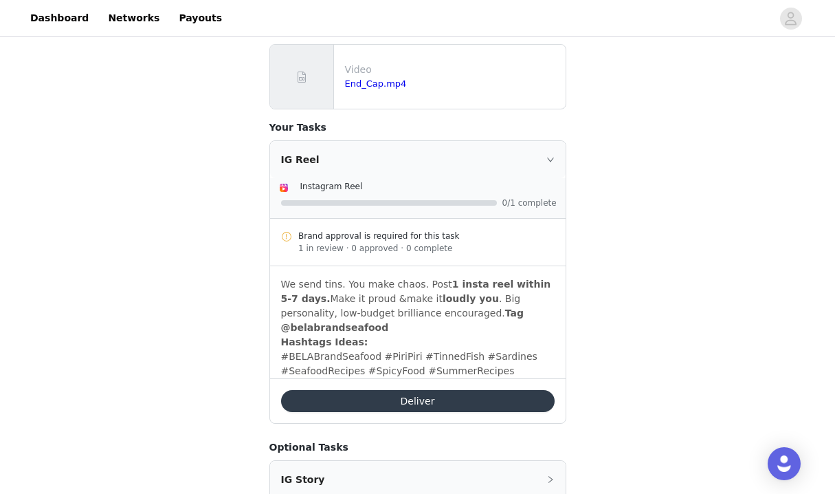
scroll to position [1670, 0]
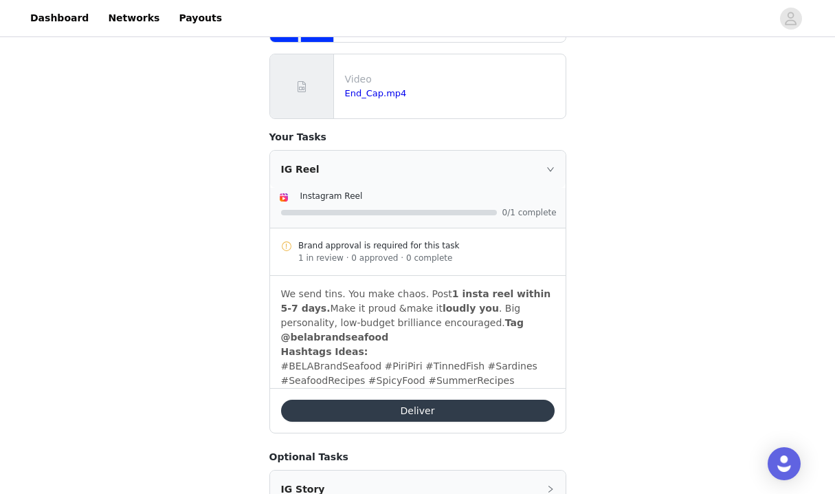
drag, startPoint x: 302, startPoint y: 173, endPoint x: 468, endPoint y: 193, distance: 167.6
click at [469, 239] on div "Brand approval is required for this task 1 in review · 0 approved · 0 complete" at bounding box center [426, 251] width 256 height 25
click at [468, 252] on div "1 in review · 0 approved · 0 complete" at bounding box center [426, 258] width 256 height 12
drag, startPoint x: 468, startPoint y: 193, endPoint x: 263, endPoint y: 170, distance: 206.1
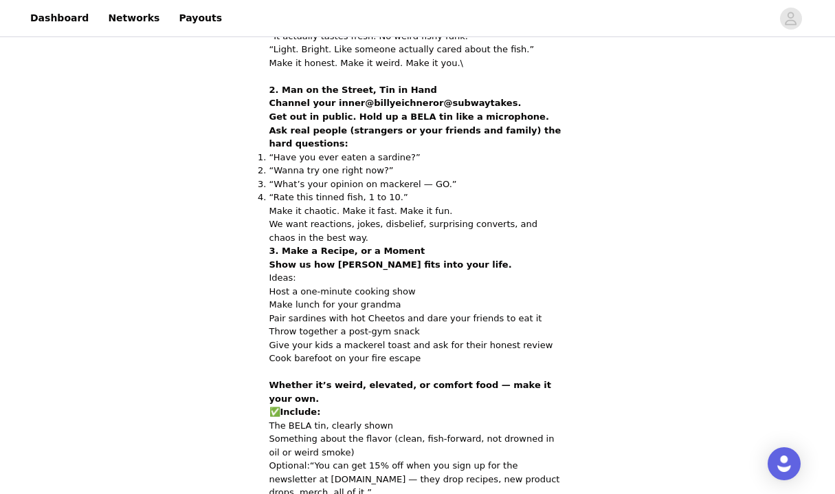
scroll to position [0, 0]
